Goal: Use online tool/utility: Utilize a website feature to perform a specific function

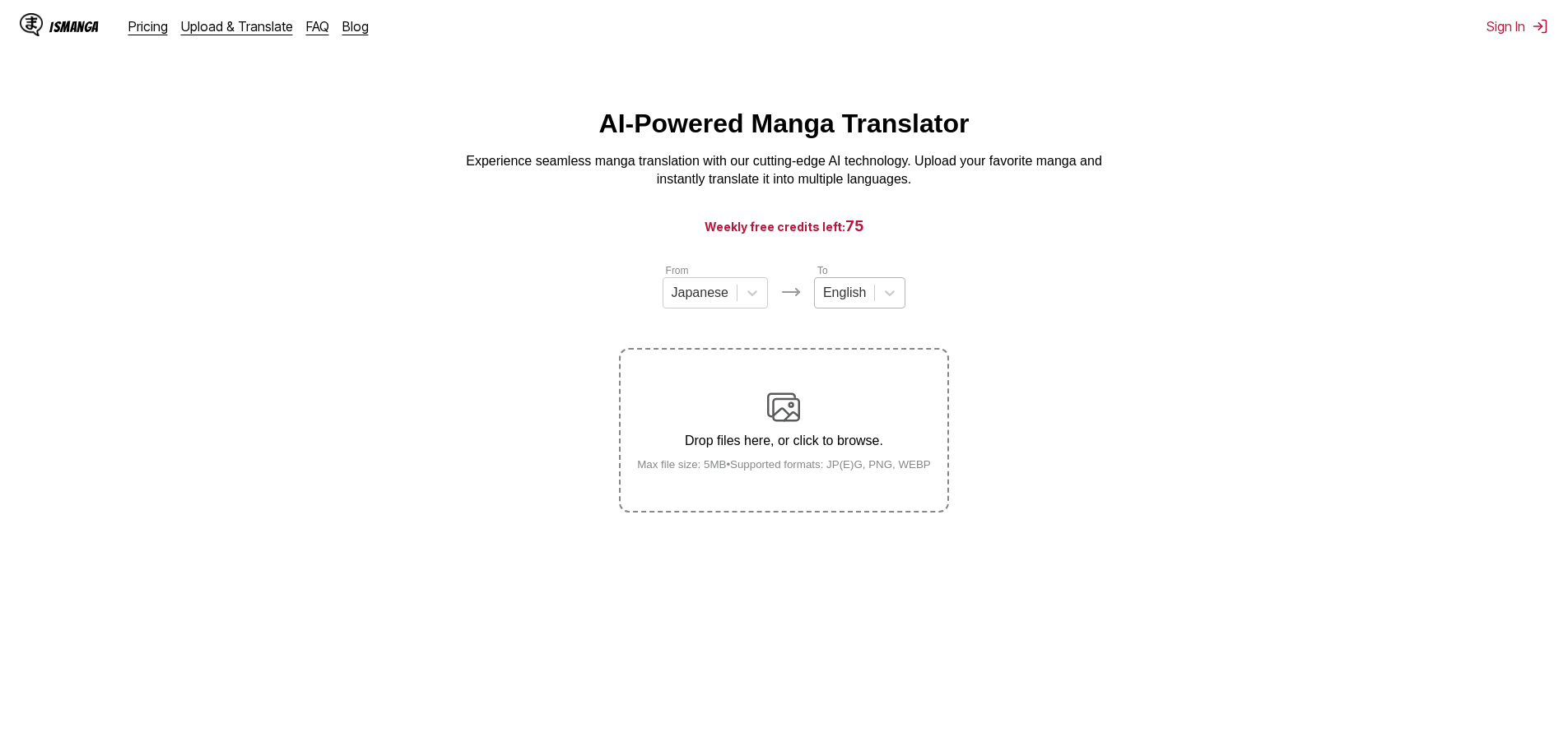
click at [857, 302] on div at bounding box center [845, 293] width 43 height 18
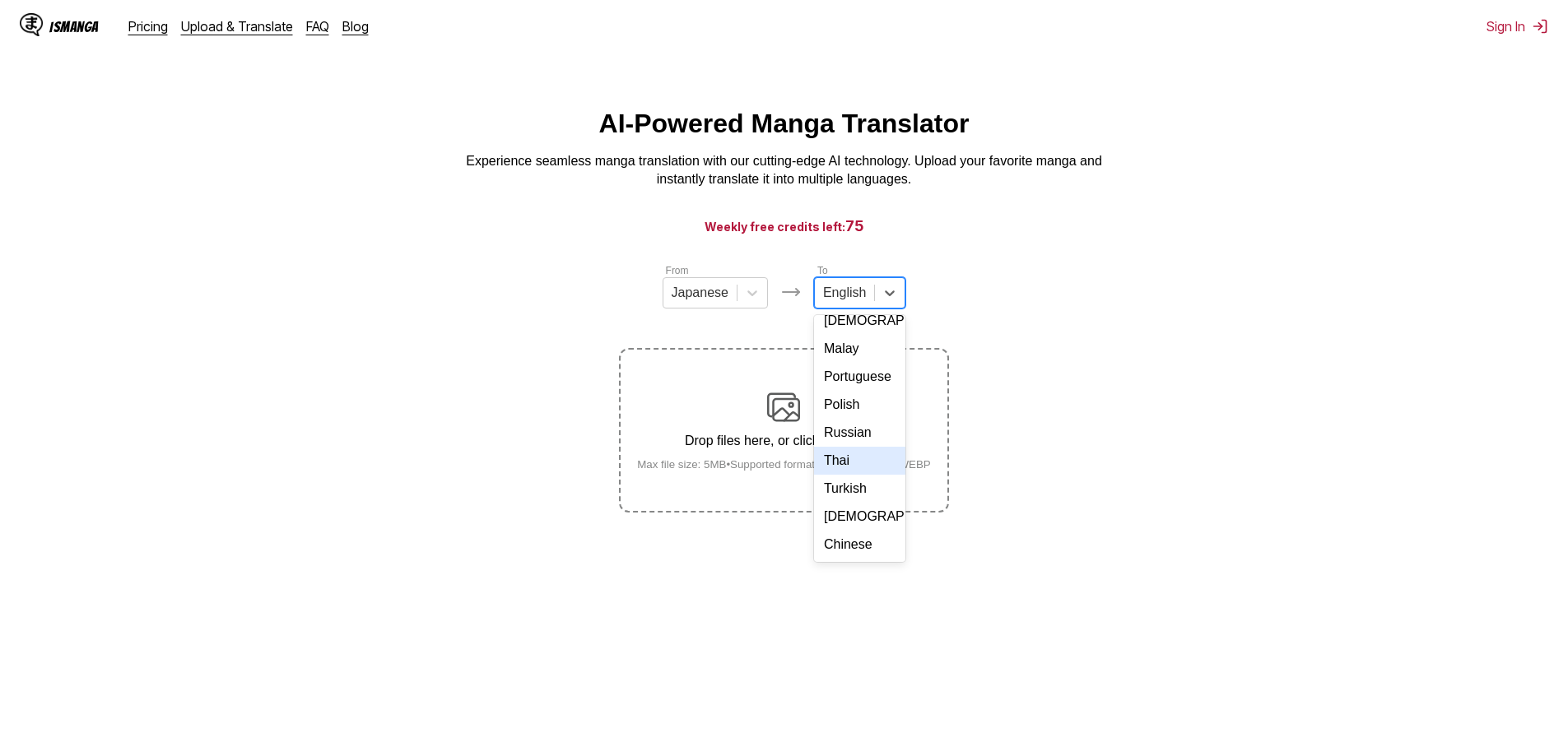
click at [861, 459] on div "Thai" at bounding box center [860, 461] width 91 height 28
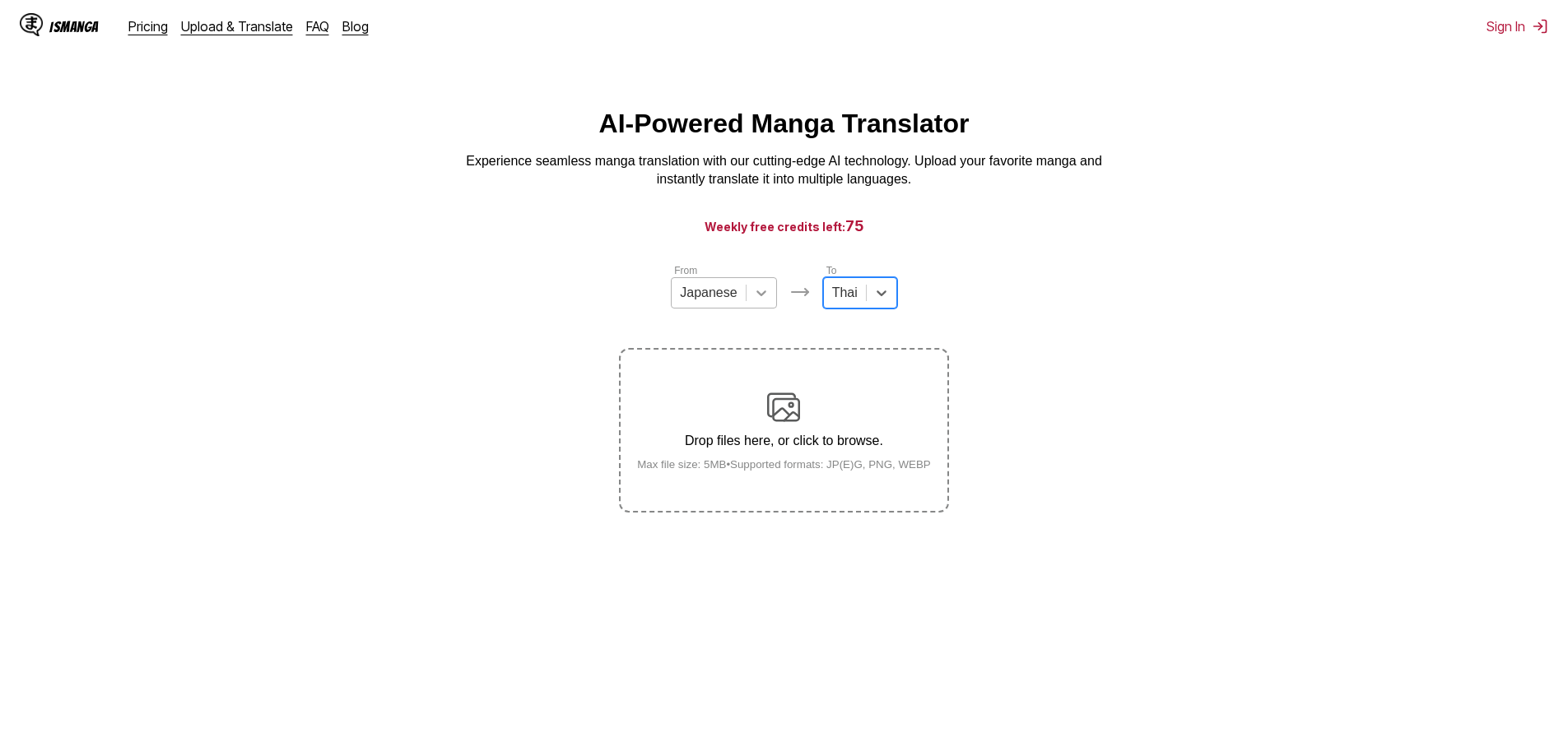
click at [765, 307] on div at bounding box center [761, 293] width 30 height 30
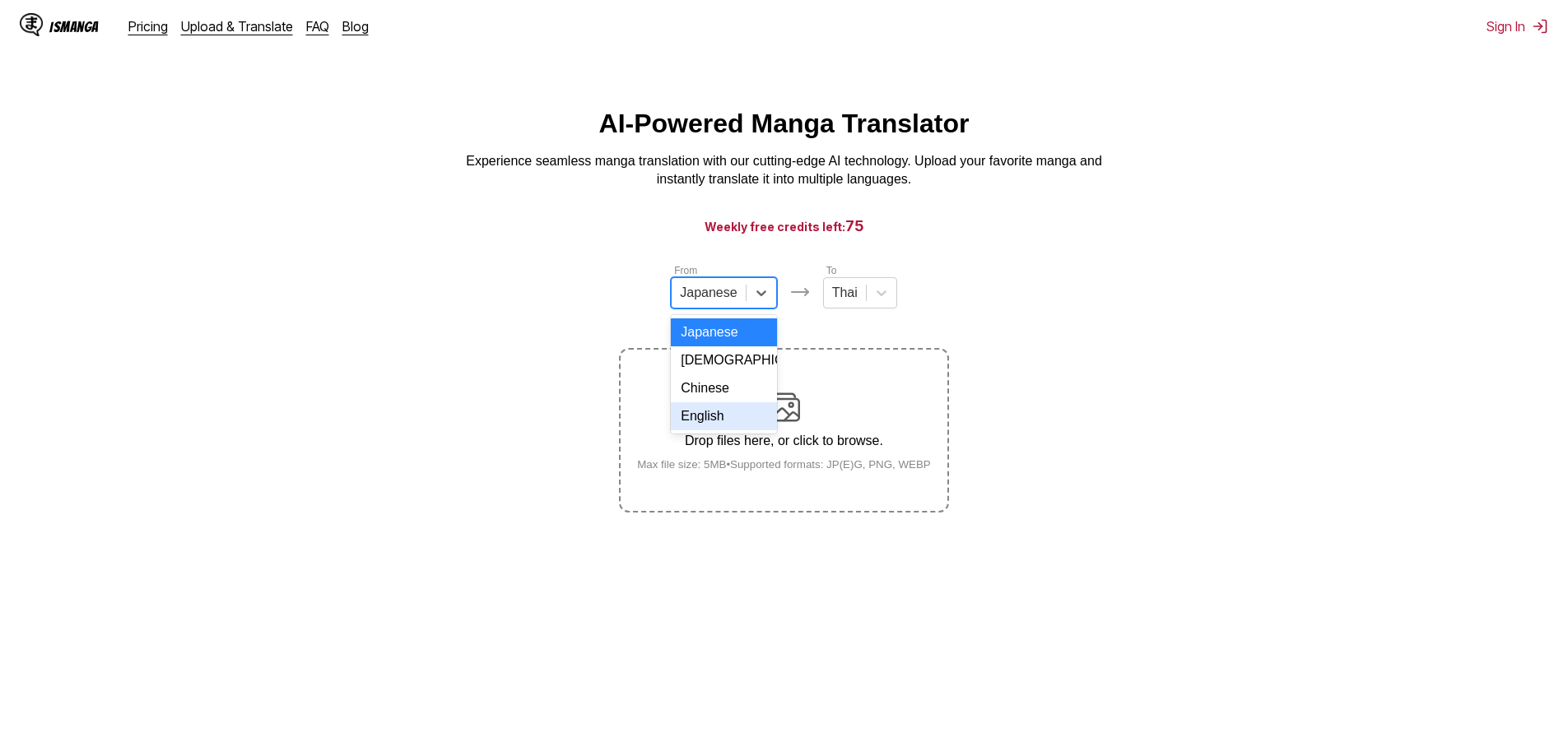
click at [735, 422] on div "English" at bounding box center [723, 416] width 106 height 28
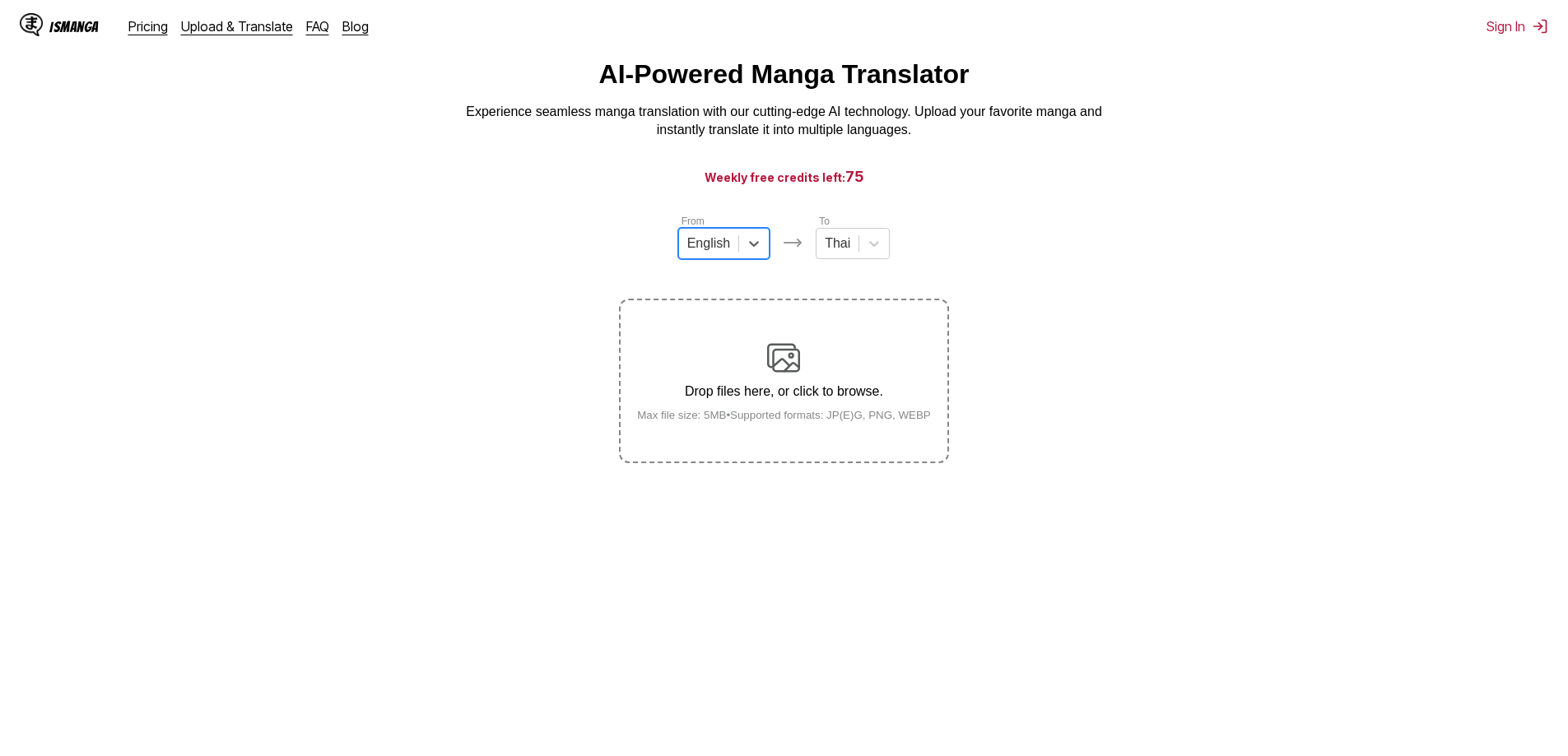
scroll to position [82, 0]
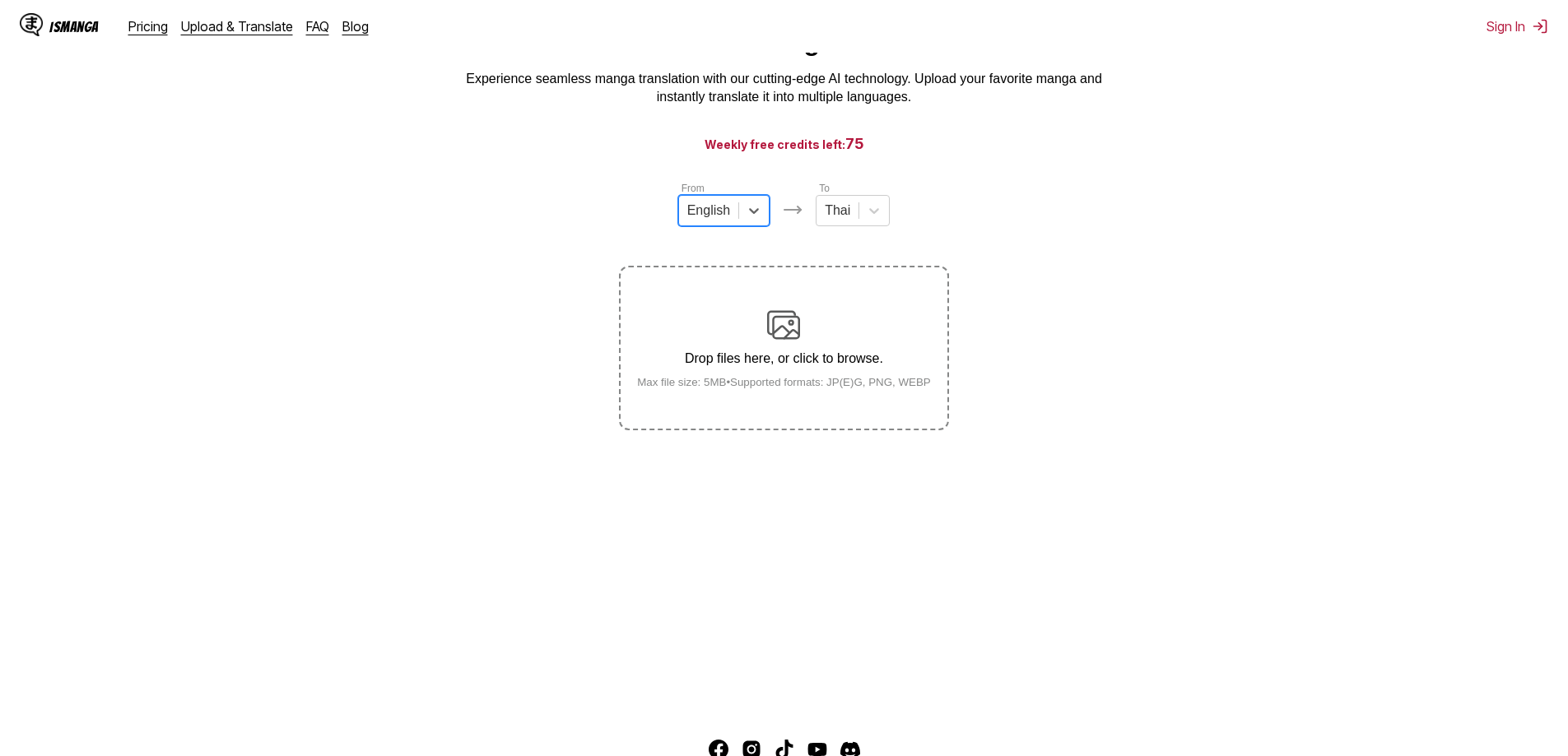
click at [816, 307] on label "Drop files here, or click to browse. Max file size: 5MB • Supported formats: JP…" at bounding box center [784, 348] width 326 height 161
click at [0, 0] on input "Drop files here, or click to browse. Max file size: 5MB • Supported formats: JP…" at bounding box center [0, 0] width 0 height 0
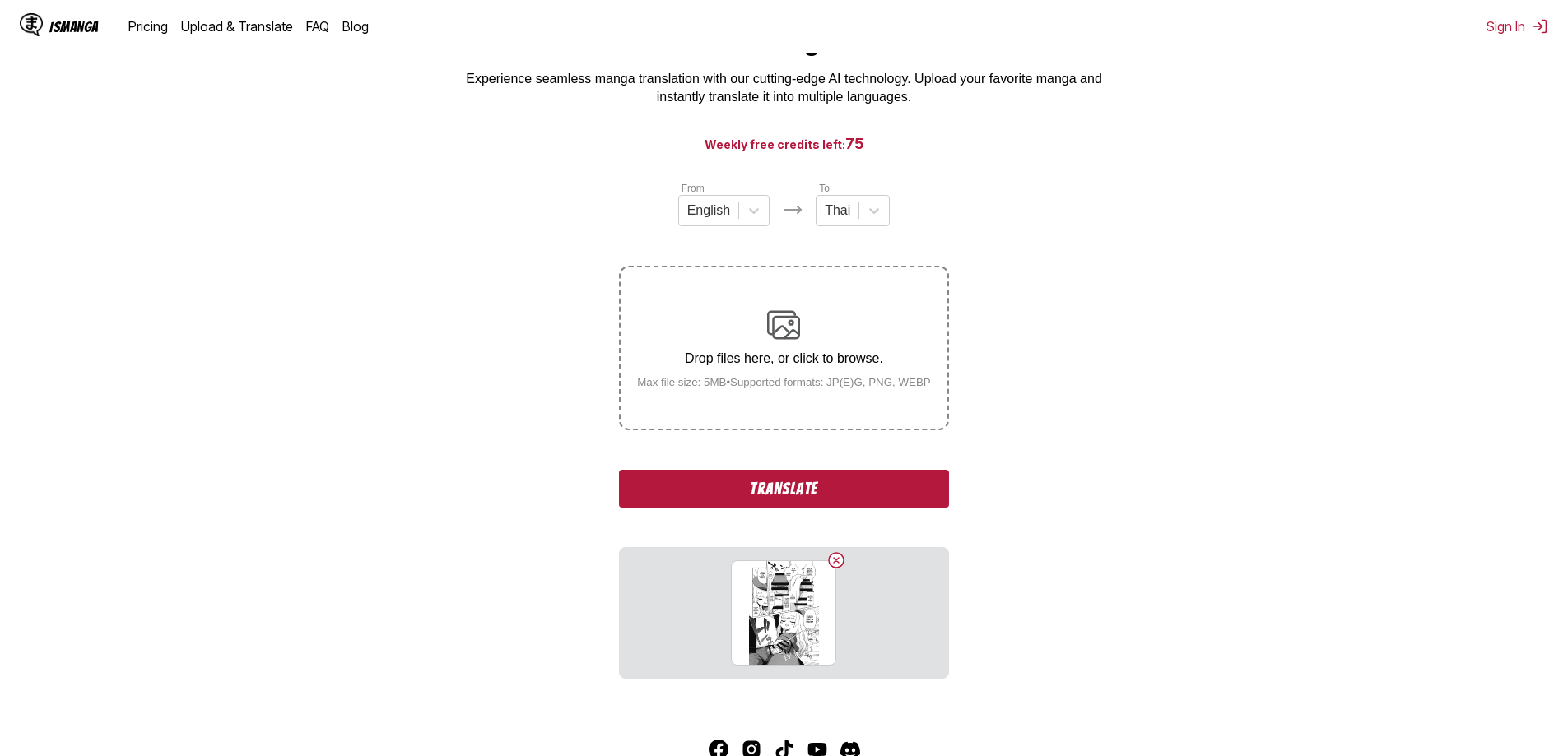
click at [796, 491] on button "Translate" at bounding box center [784, 489] width 329 height 38
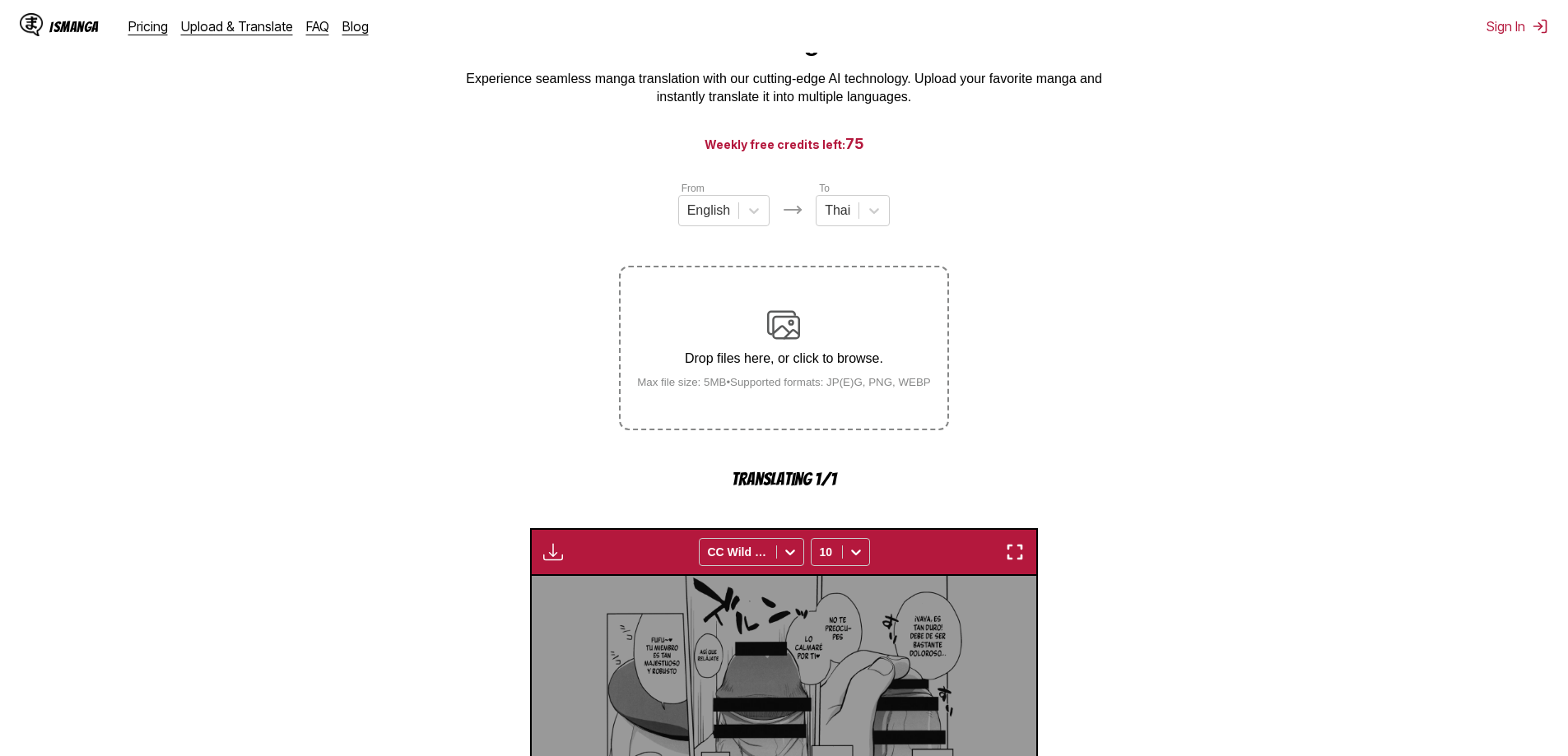
scroll to position [486, 0]
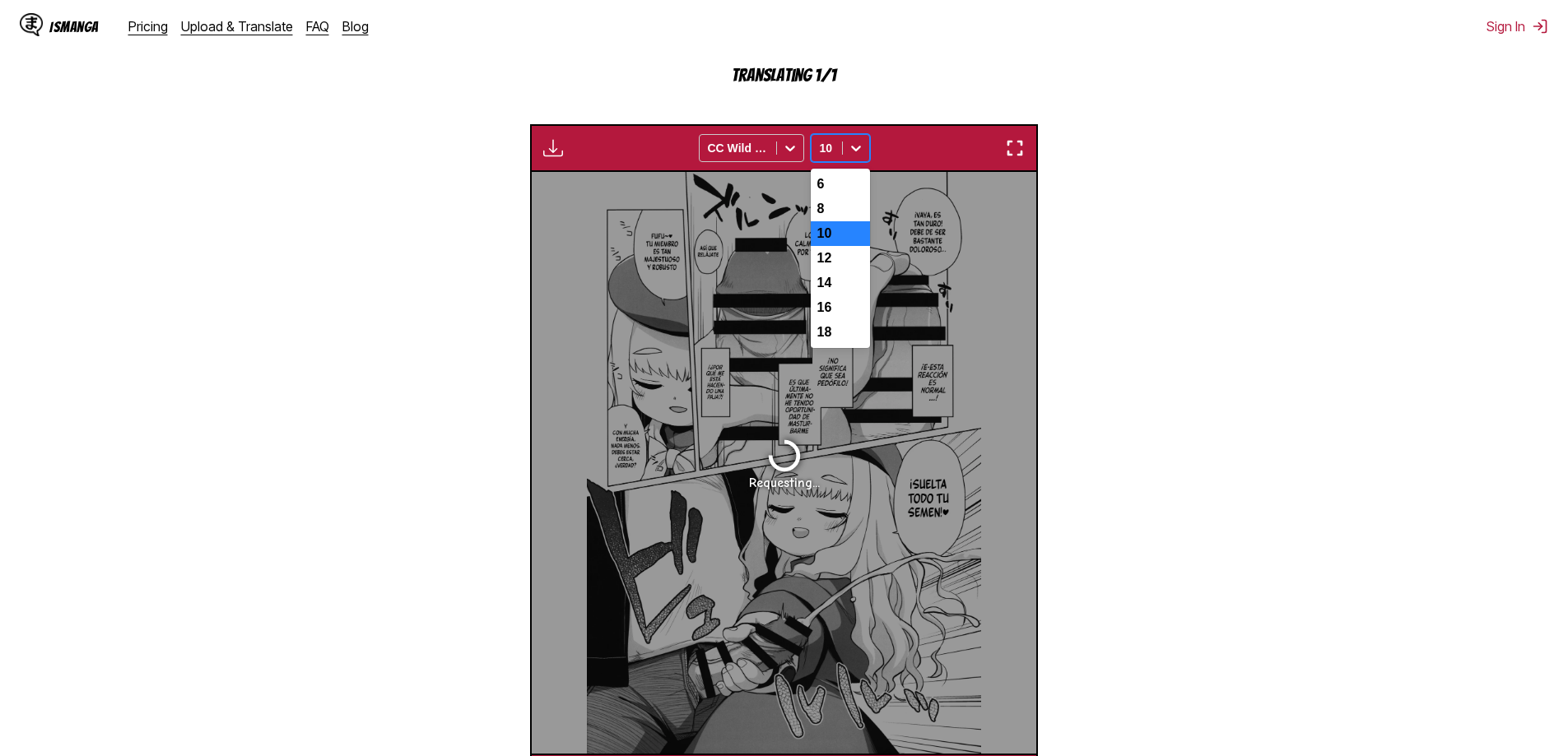
click at [855, 151] on icon at bounding box center [856, 148] width 10 height 6
click at [843, 296] on div "14" at bounding box center [840, 283] width 59 height 25
click at [1005, 161] on div "Available for premium users only CC Wild Words option 14, selected. 14" at bounding box center [784, 148] width 508 height 47
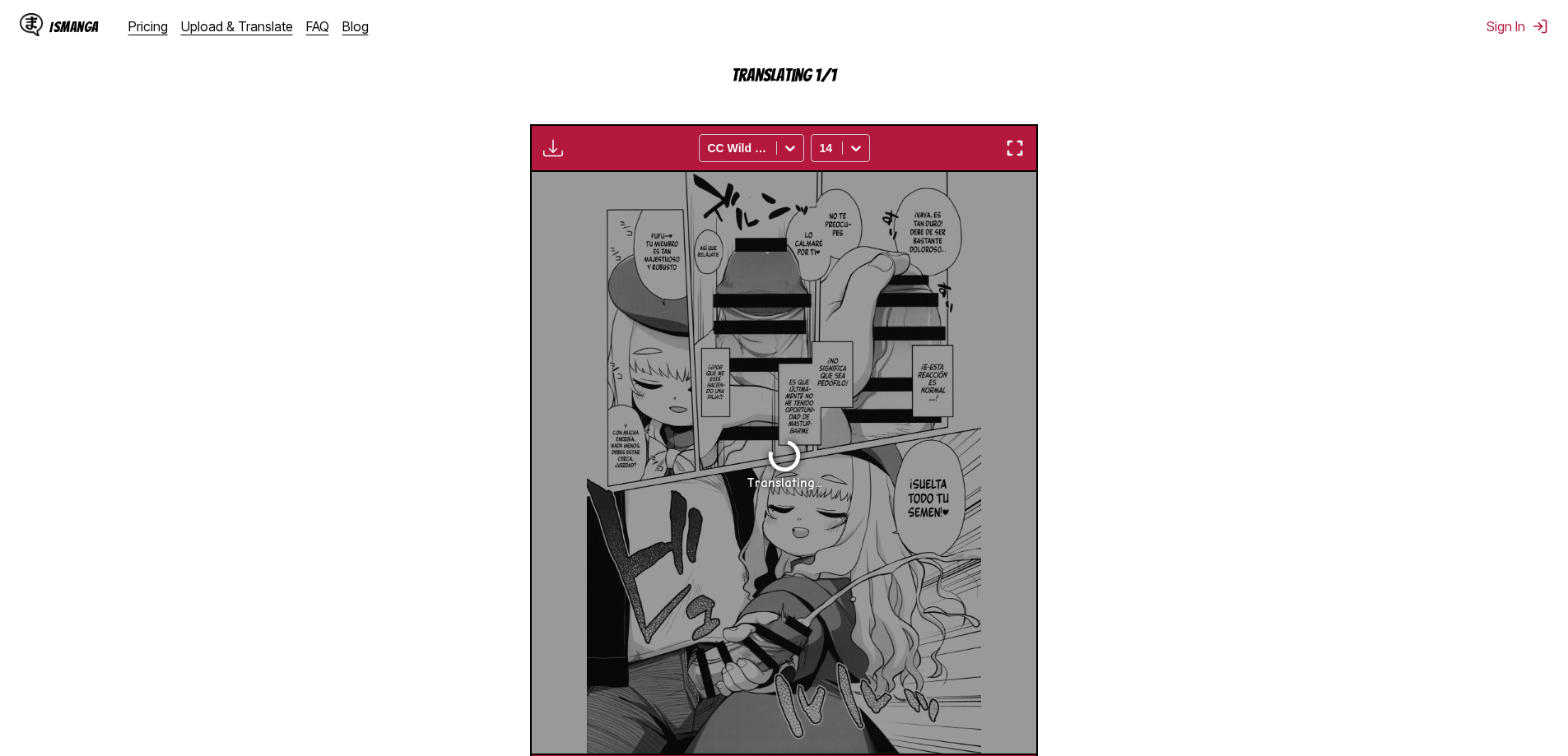
click at [1007, 153] on img "button" at bounding box center [1015, 148] width 20 height 20
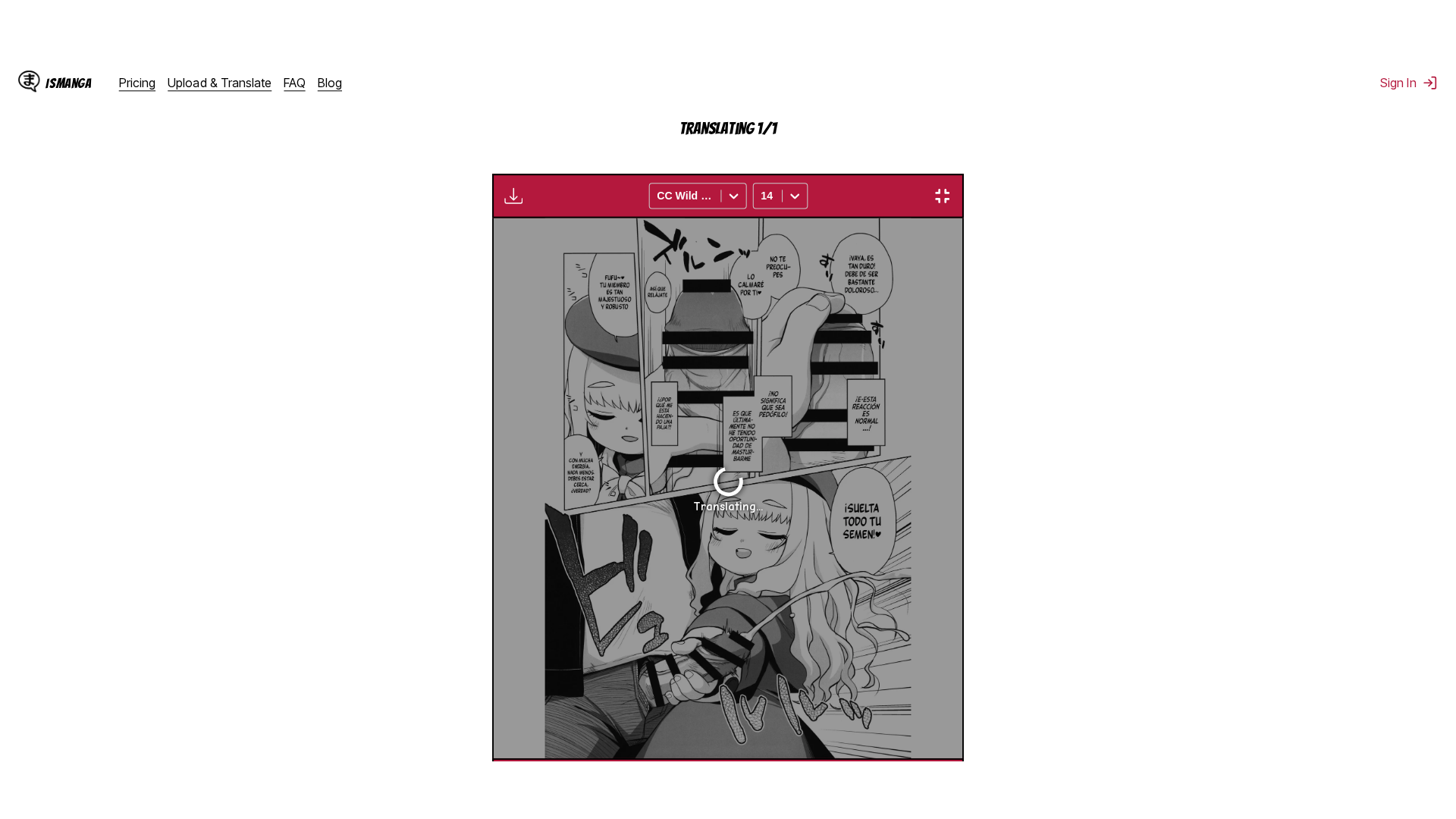
scroll to position [159, 0]
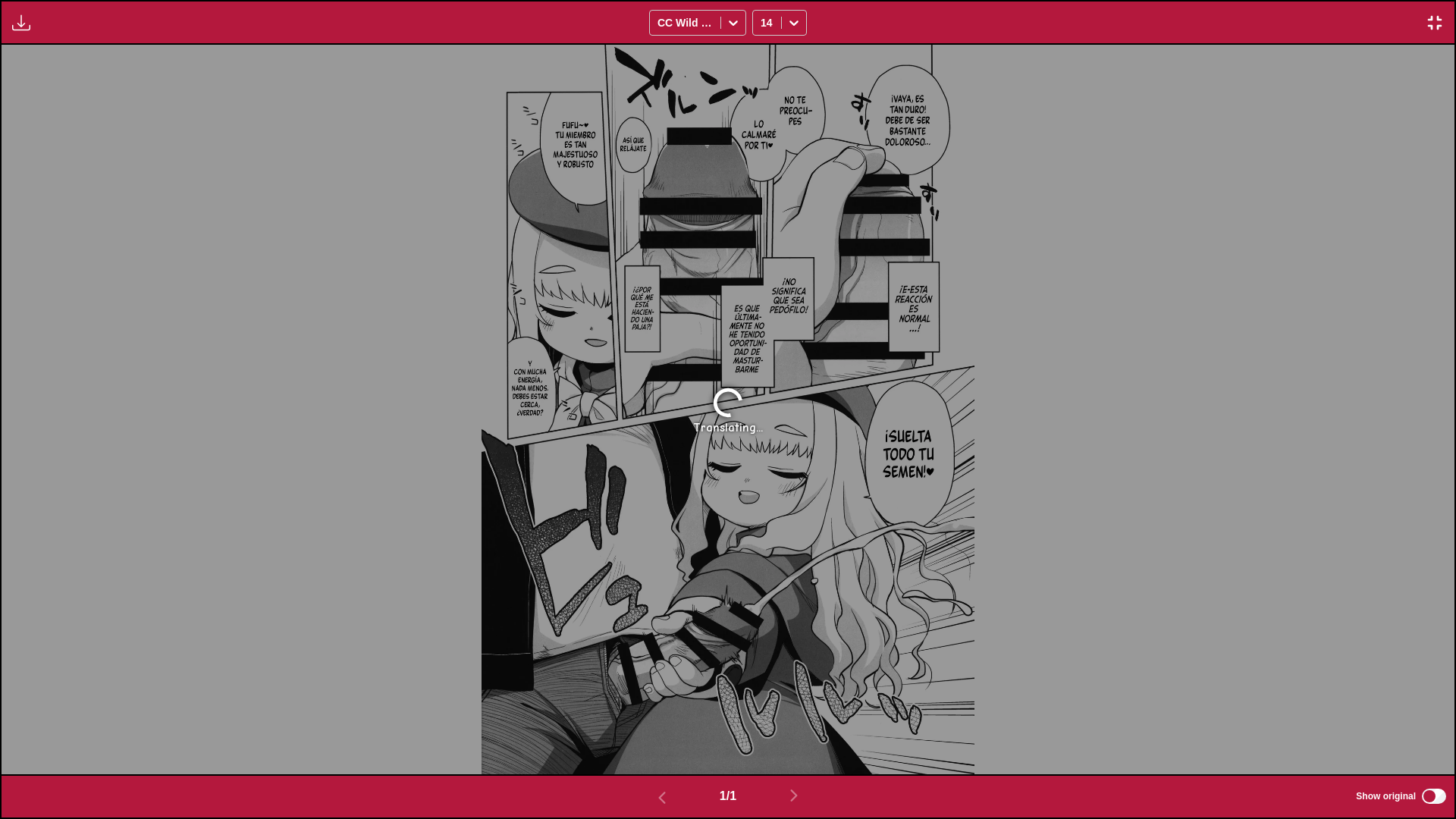
click at [1435, 15] on img "button" at bounding box center [1435, 23] width 18 height 18
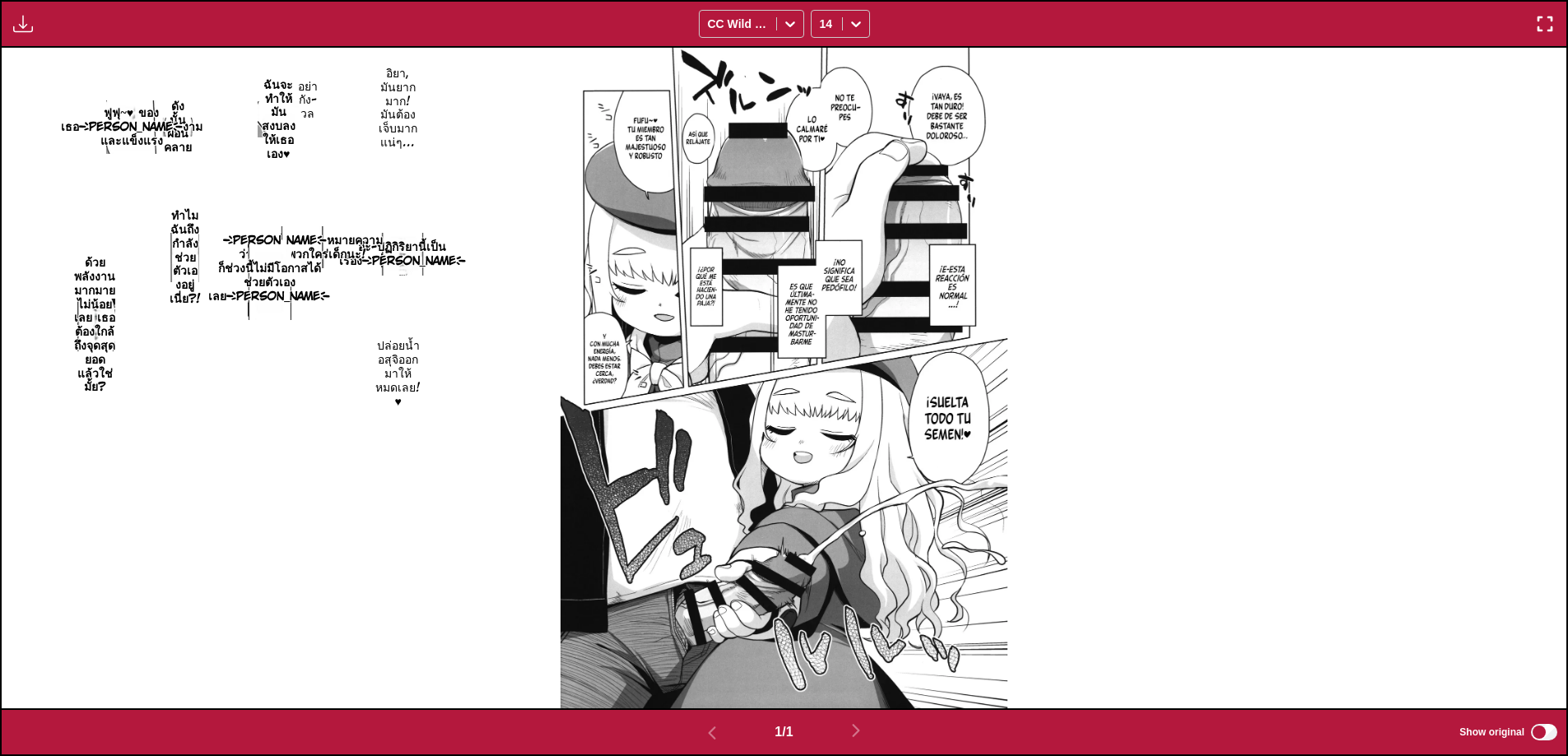
scroll to position [382, 0]
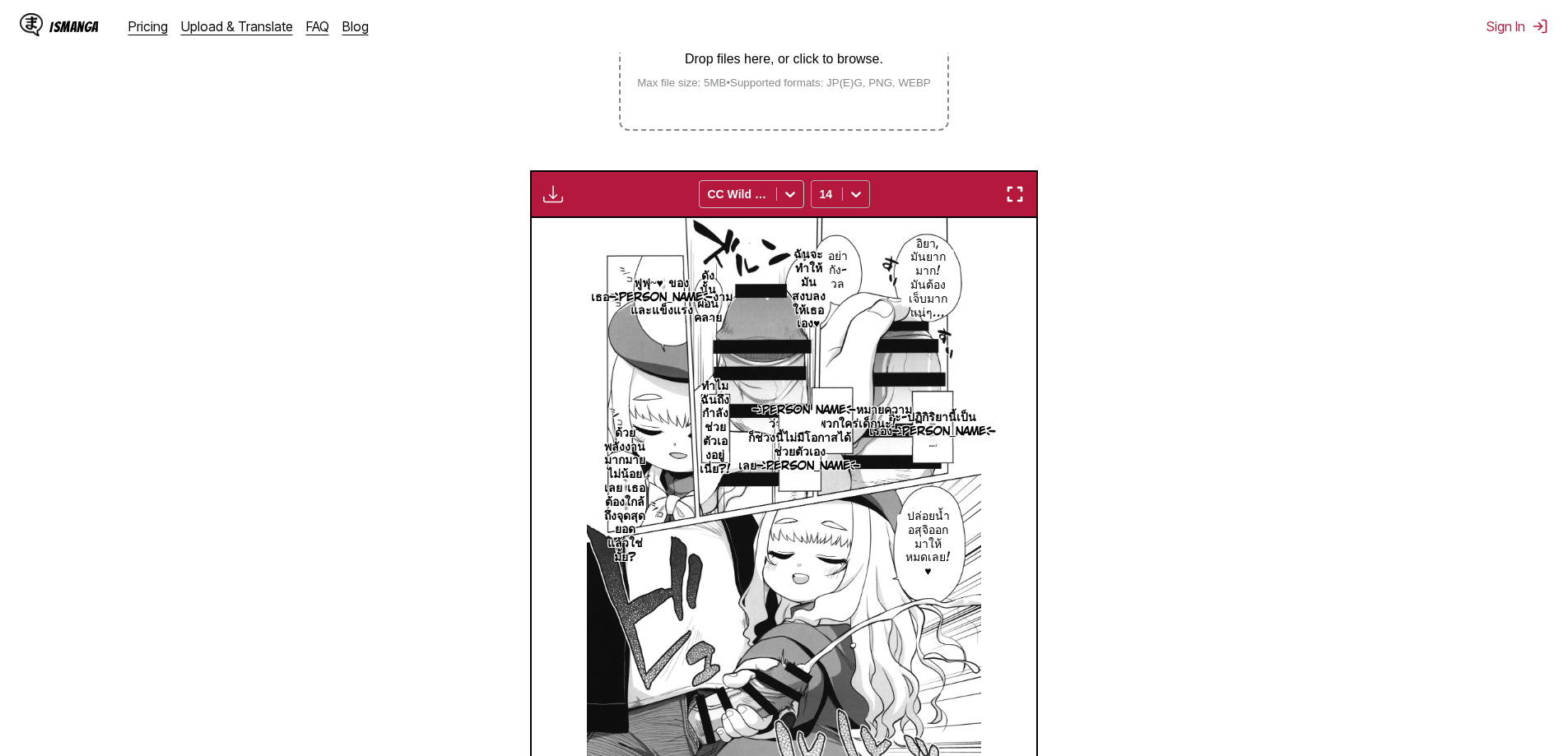
click at [828, 198] on div at bounding box center [827, 194] width 14 height 17
click at [845, 309] on div "12" at bounding box center [840, 305] width 59 height 25
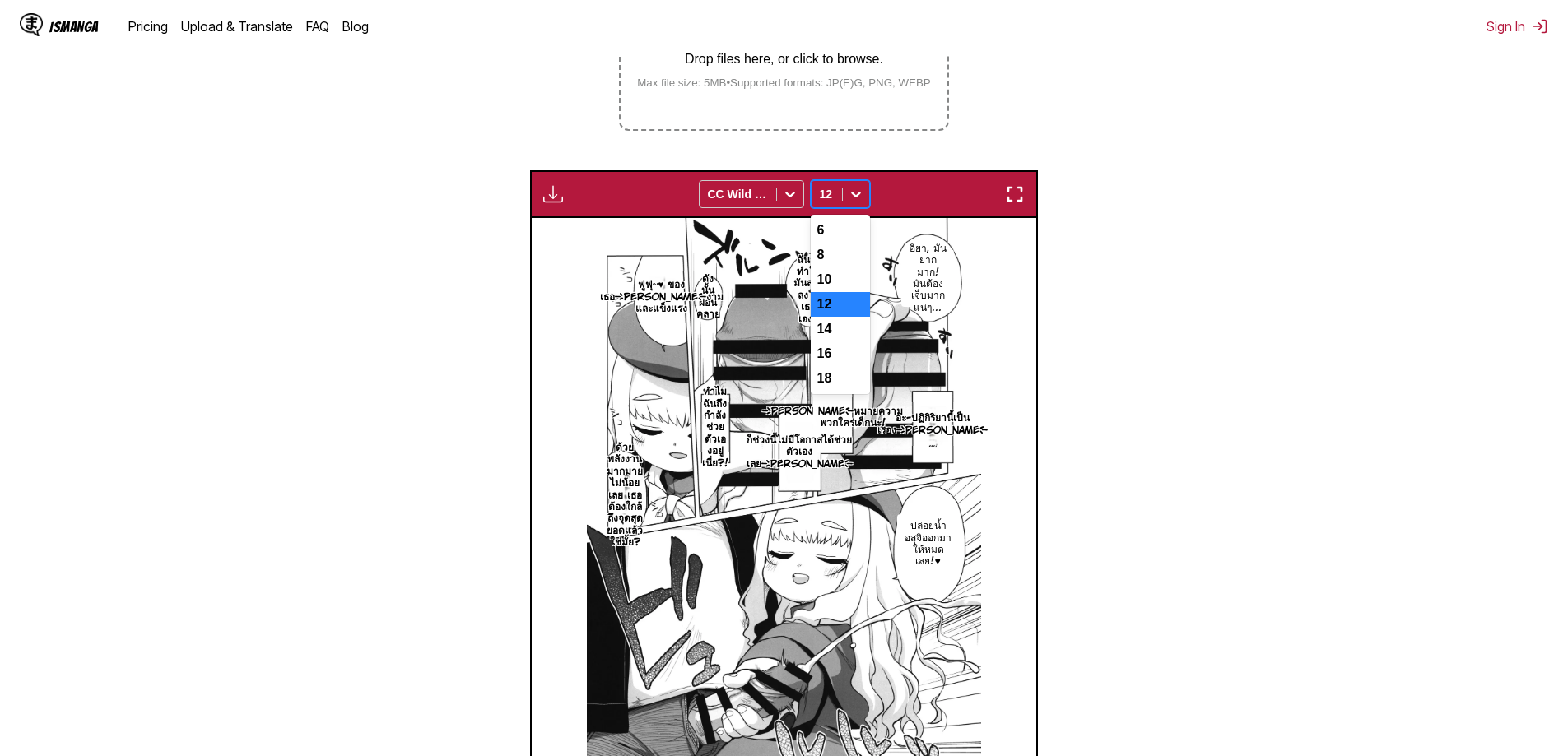
click at [856, 198] on icon at bounding box center [856, 194] width 10 height 6
click at [833, 288] on div "10" at bounding box center [840, 280] width 59 height 25
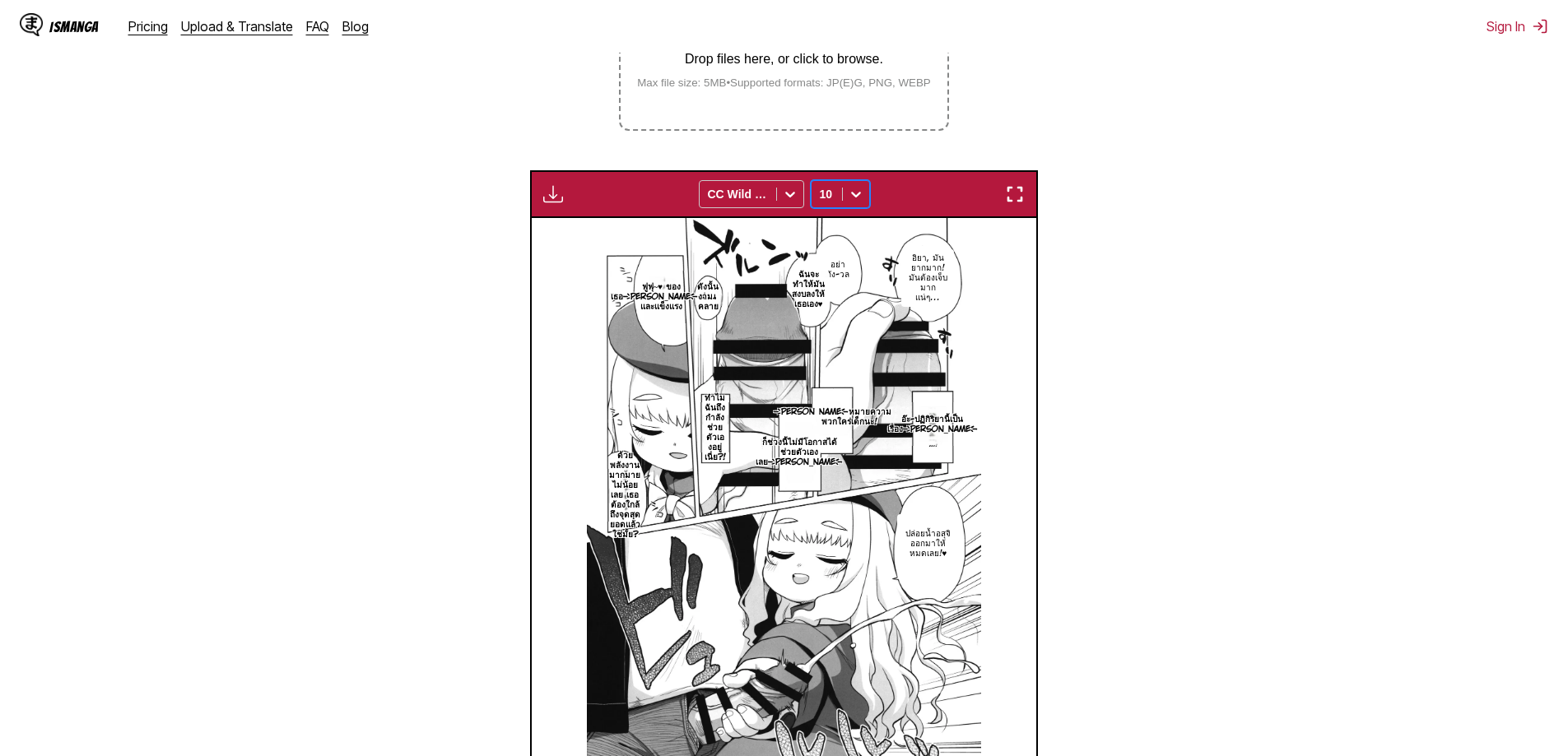
click at [558, 199] on img "button" at bounding box center [553, 194] width 20 height 20
click at [497, 184] on section "From English To Thai Drop files here, or click to browse. Max file size: 5MB • …" at bounding box center [784, 364] width 1541 height 967
click at [544, 201] on img "button" at bounding box center [553, 194] width 20 height 20
click at [569, 231] on small "Available for premium users only" at bounding box center [580, 232] width 70 height 84
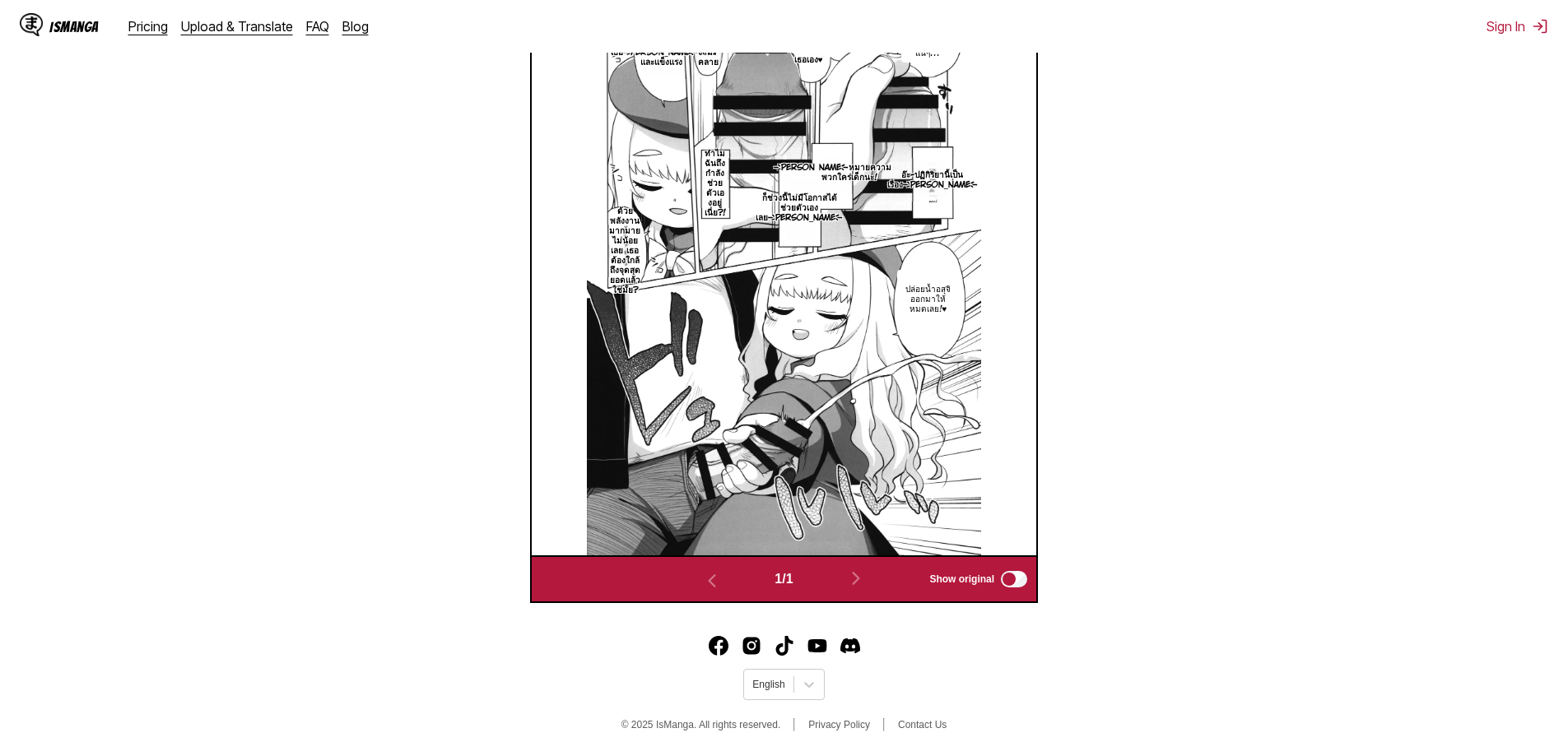
scroll to position [629, 0]
click at [1011, 571] on div "1 / 1 Show original" at bounding box center [784, 579] width 508 height 47
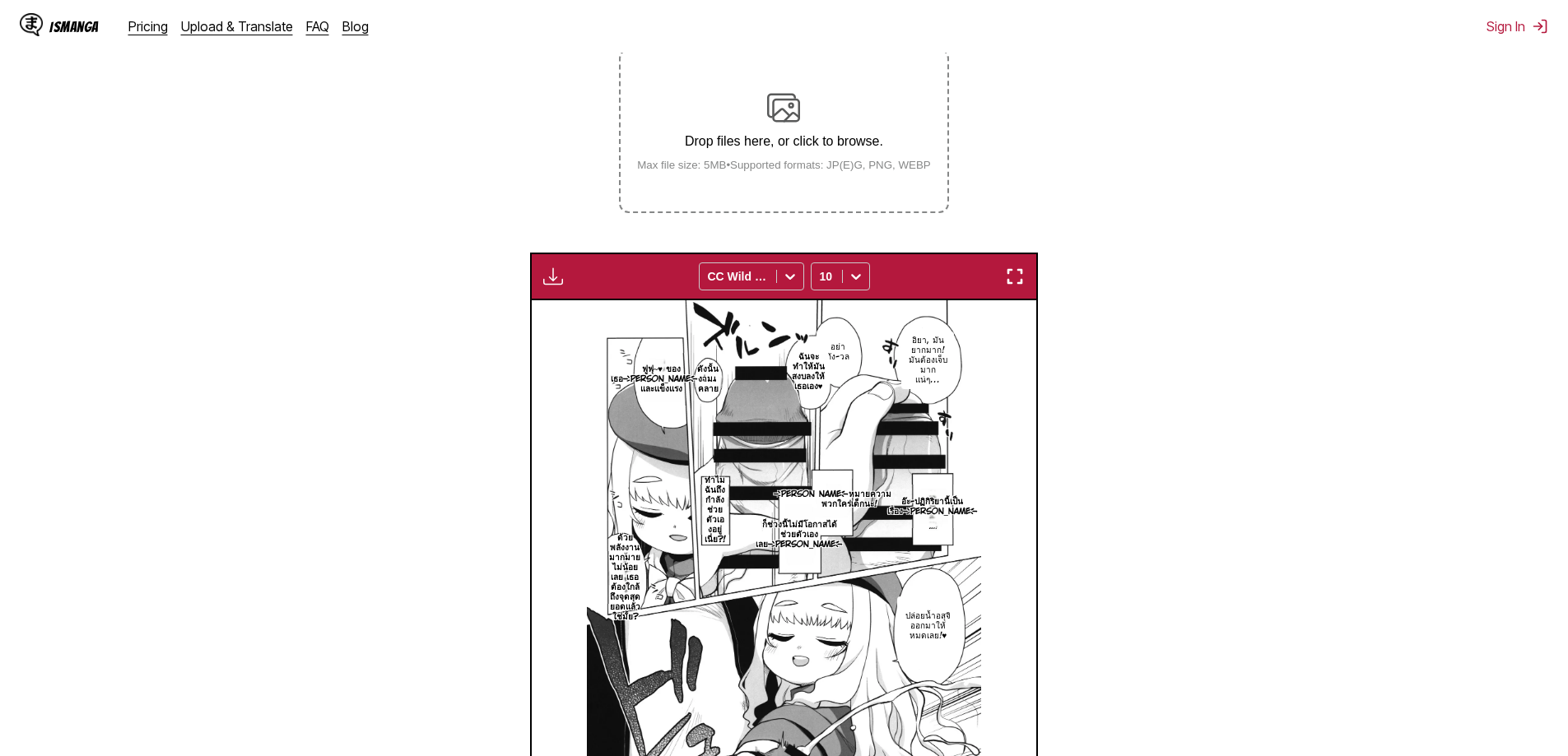
click at [1008, 280] on img "button" at bounding box center [1015, 277] width 20 height 20
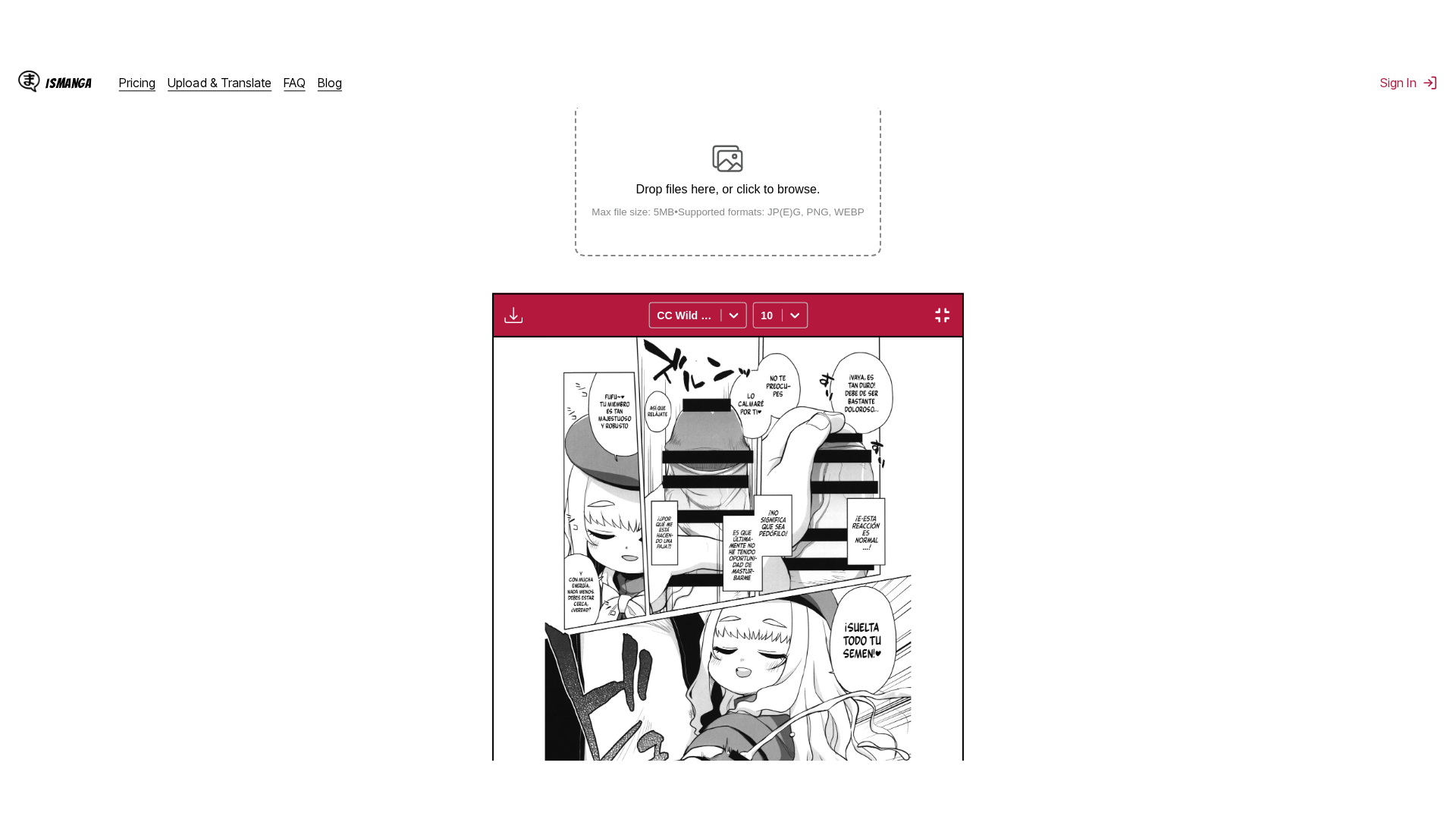
scroll to position [159, 0]
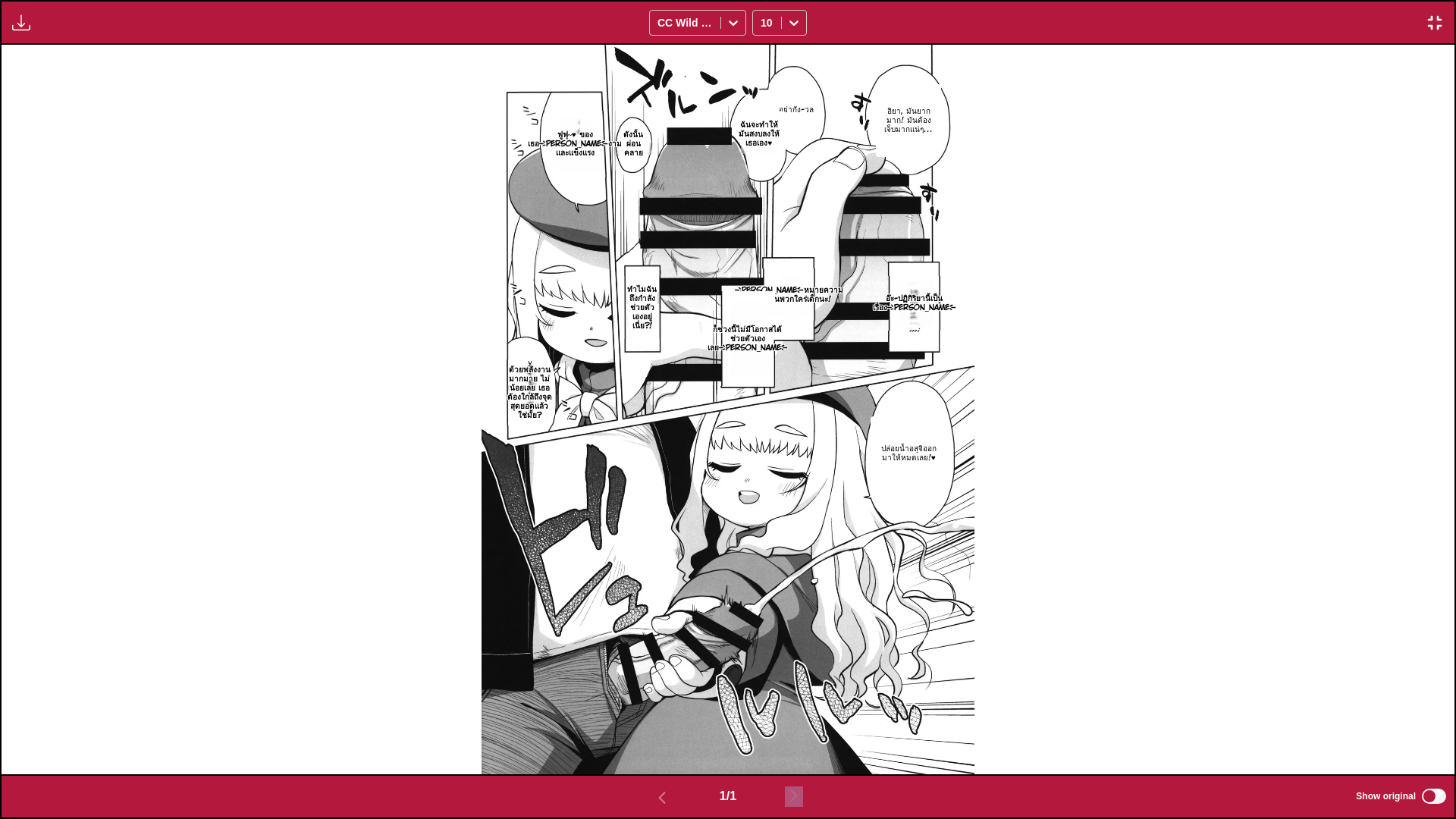
click at [1435, 21] on img "button" at bounding box center [1435, 23] width 18 height 18
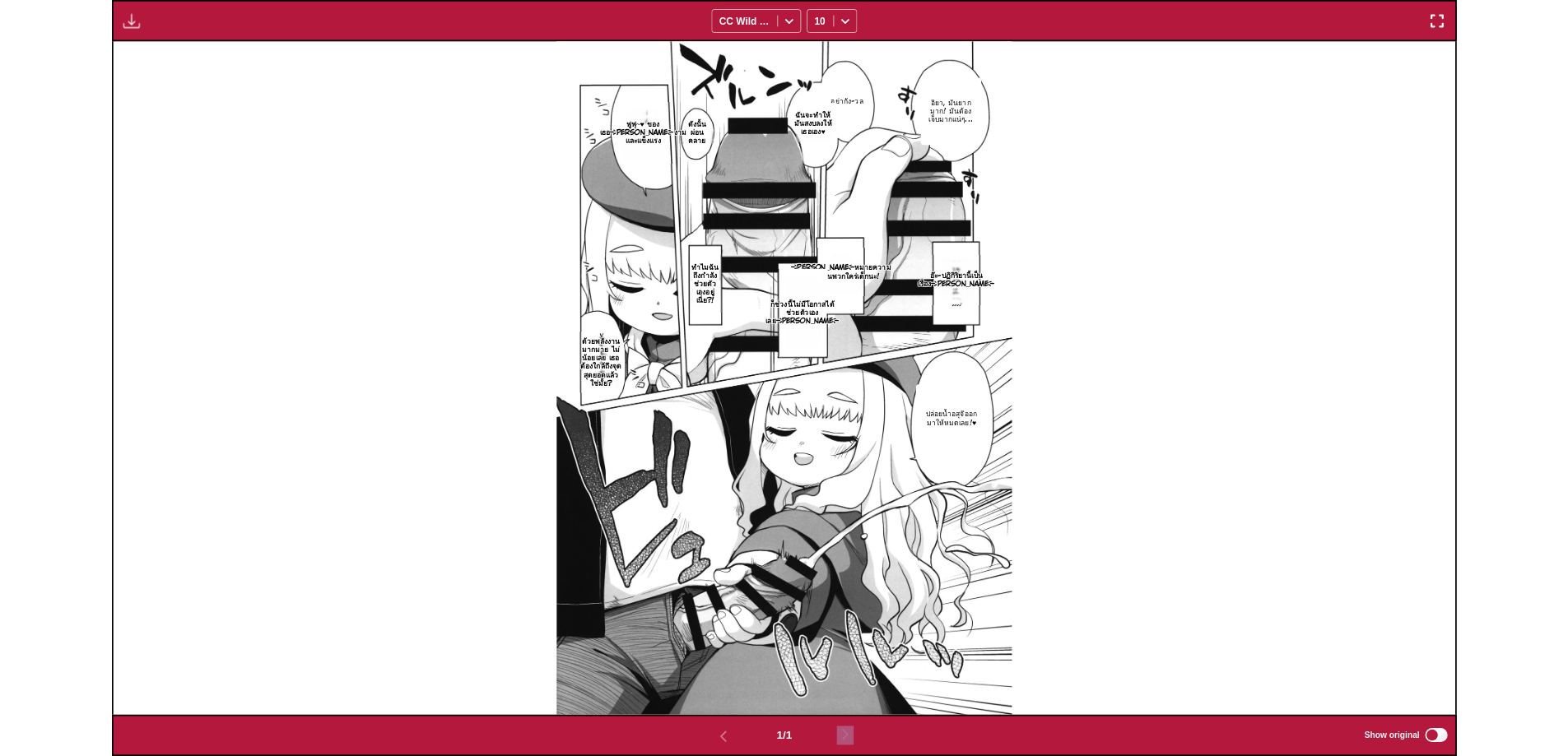
scroll to position [428, 0]
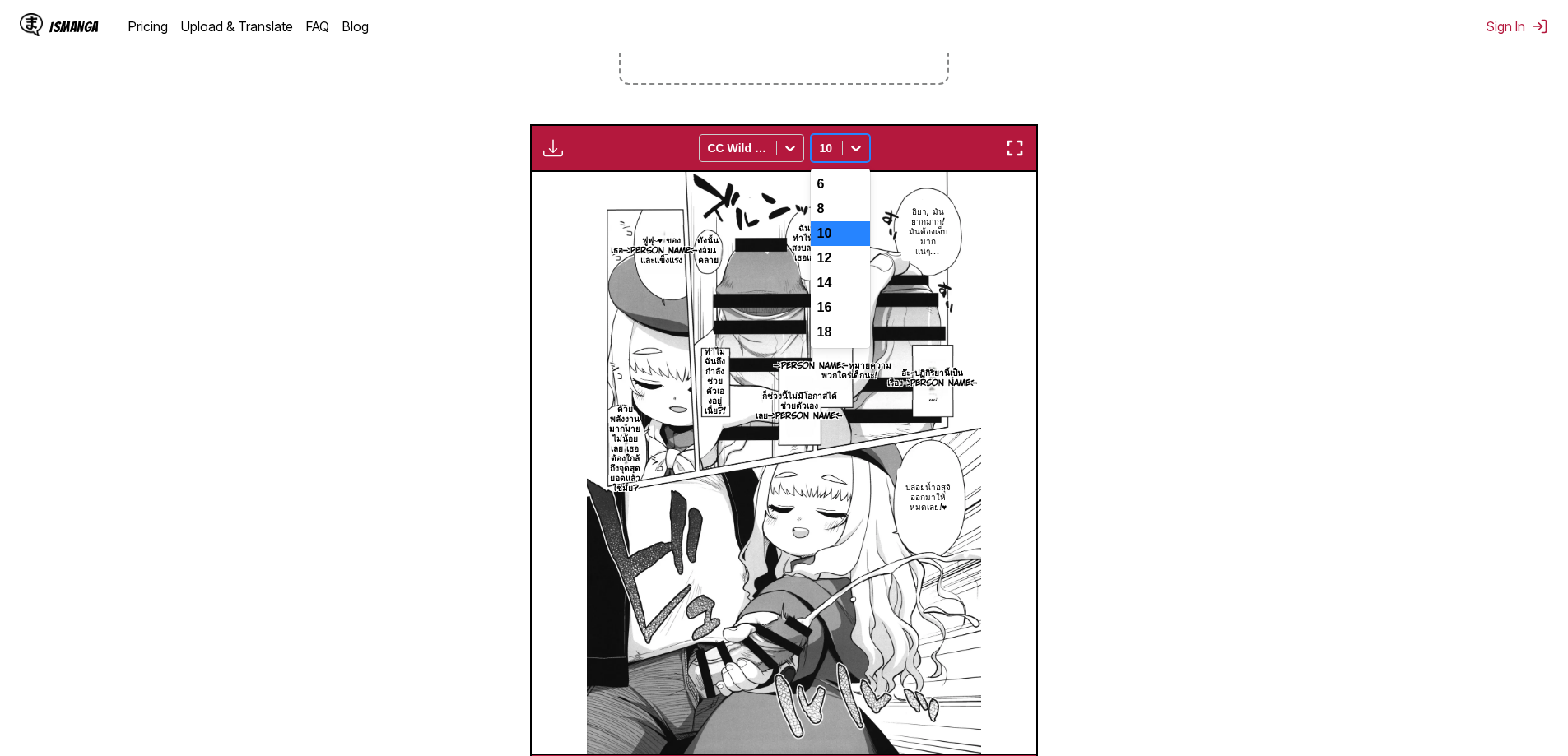
drag, startPoint x: 844, startPoint y: 141, endPoint x: 847, endPoint y: 154, distance: 13.3
click at [845, 141] on div at bounding box center [856, 148] width 27 height 27
click at [833, 179] on div "6" at bounding box center [840, 184] width 59 height 25
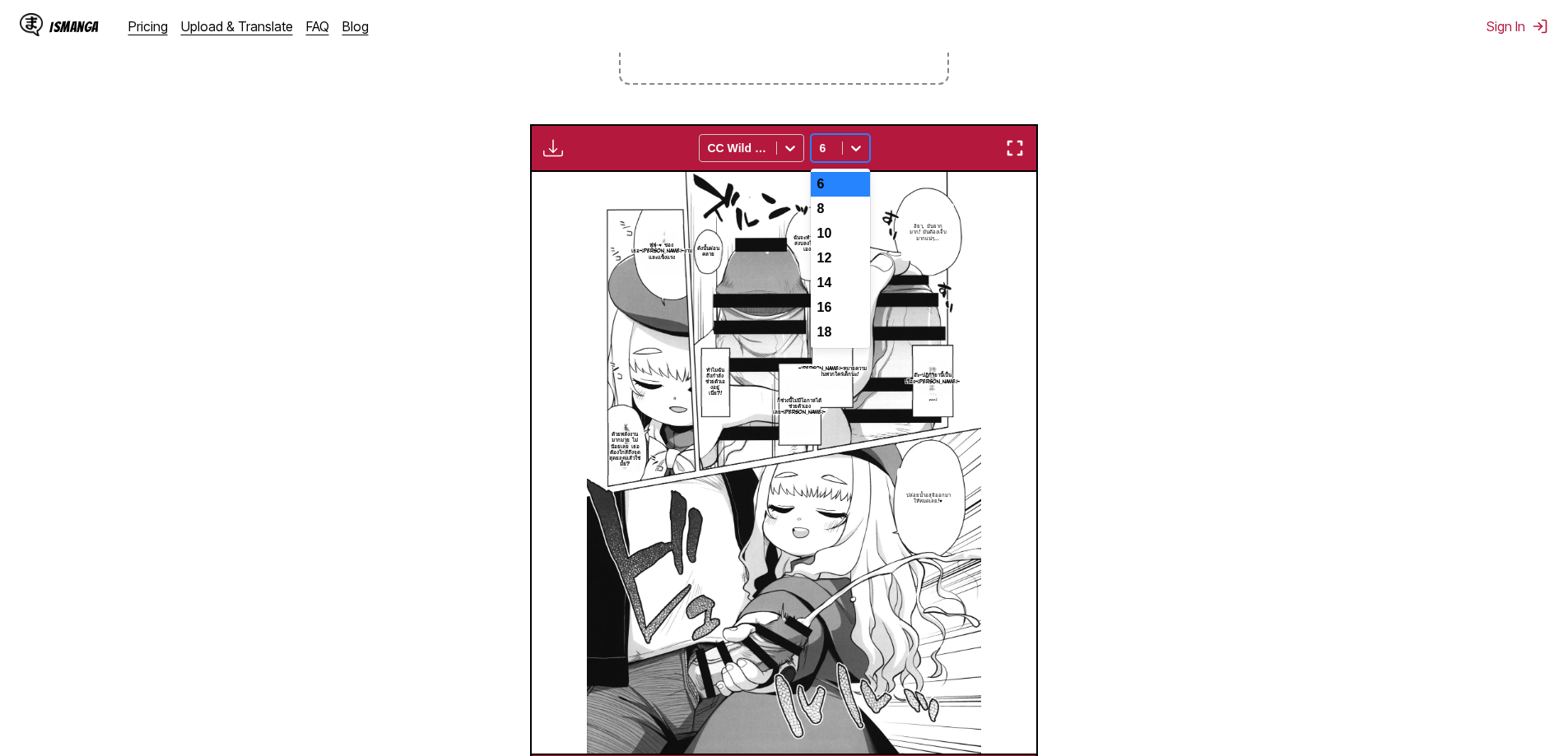
click at [846, 155] on div at bounding box center [856, 148] width 27 height 27
click at [844, 246] on div "10" at bounding box center [840, 233] width 59 height 25
